Goal: Task Accomplishment & Management: Use online tool/utility

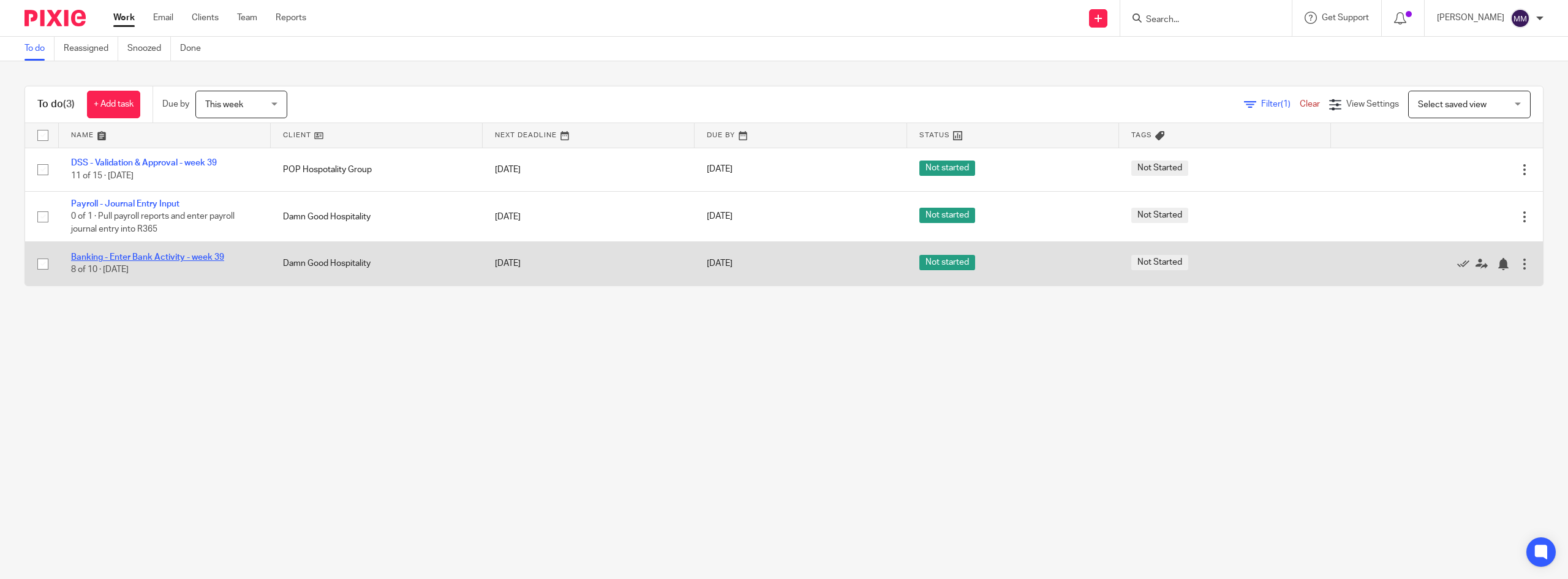
click at [149, 254] on link "Banking - Enter Bank Activity - week 39" at bounding box center [148, 257] width 153 height 9
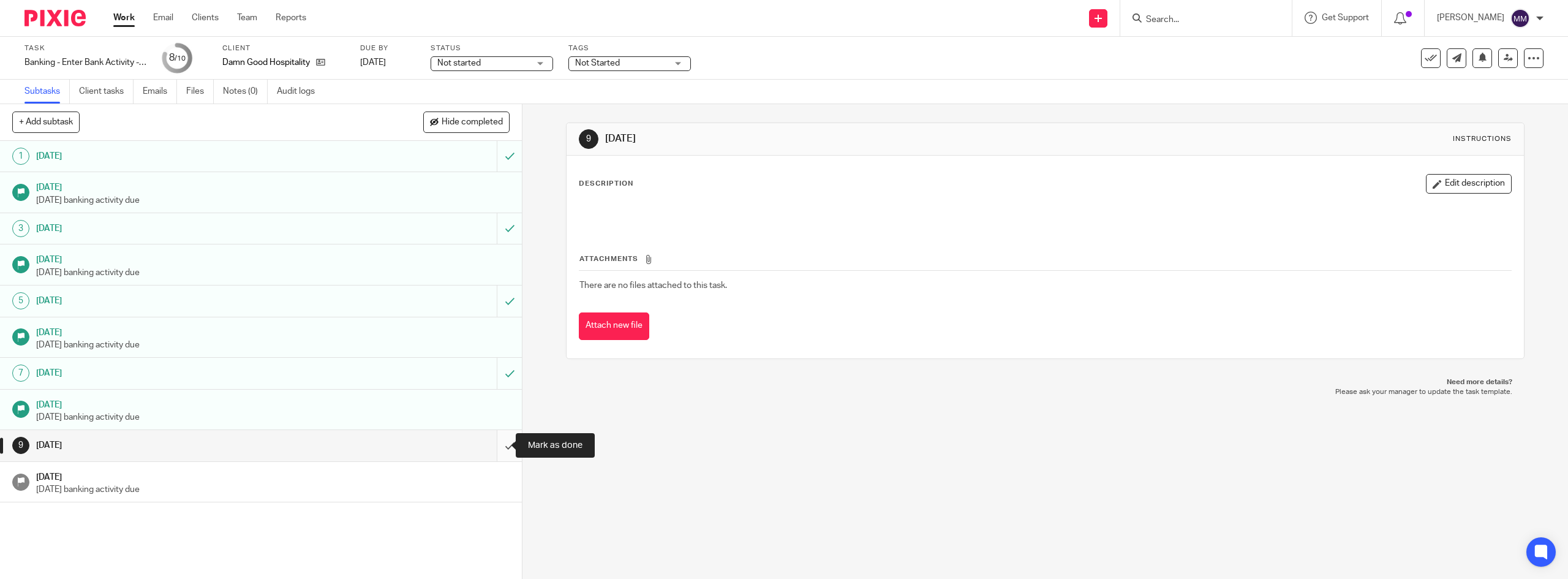
click at [496, 448] on input "submit" at bounding box center [261, 445] width 522 height 30
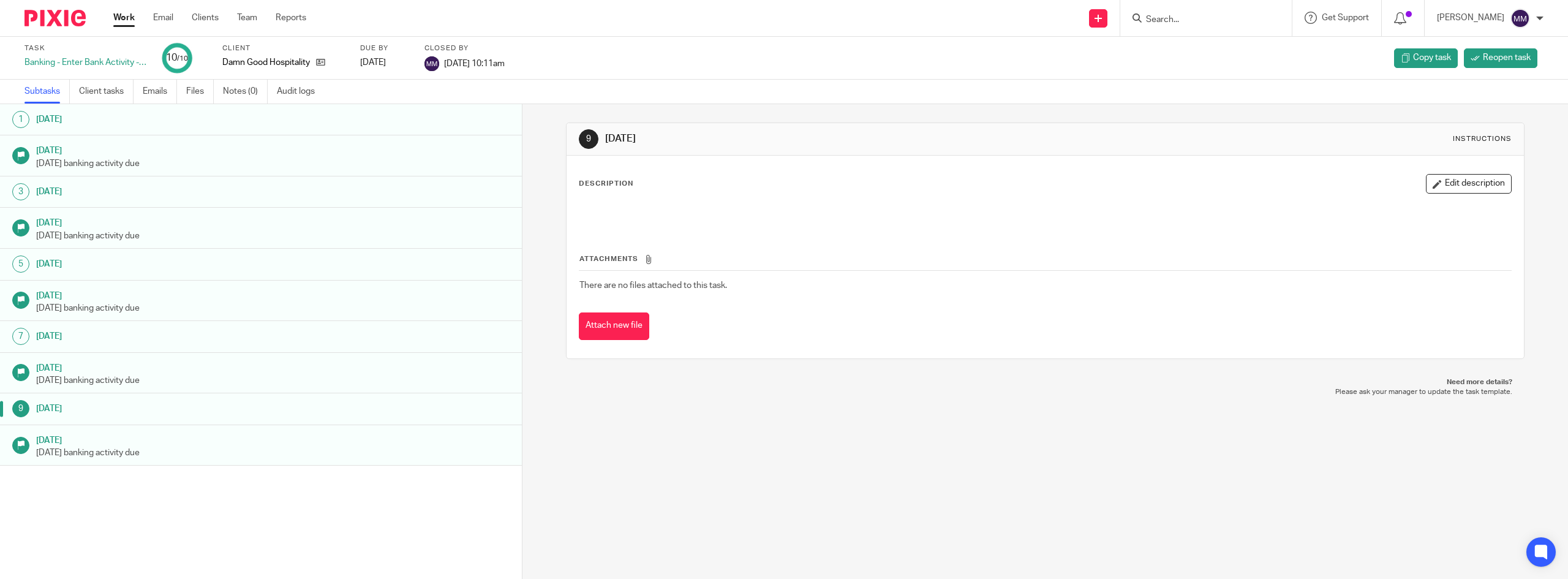
click at [119, 13] on link "Work" at bounding box center [124, 18] width 22 height 12
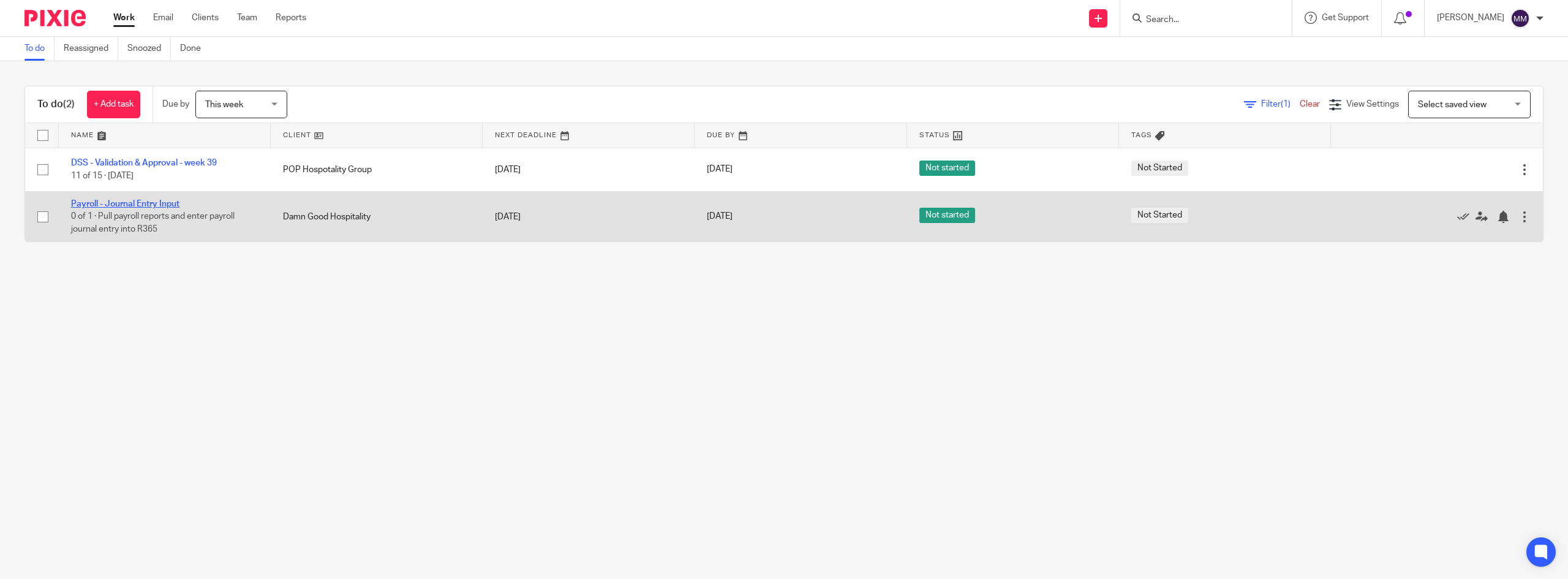
click at [109, 204] on link "Payroll - Journal Entry Input" at bounding box center [125, 204] width 108 height 9
